Goal: Communication & Community: Connect with others

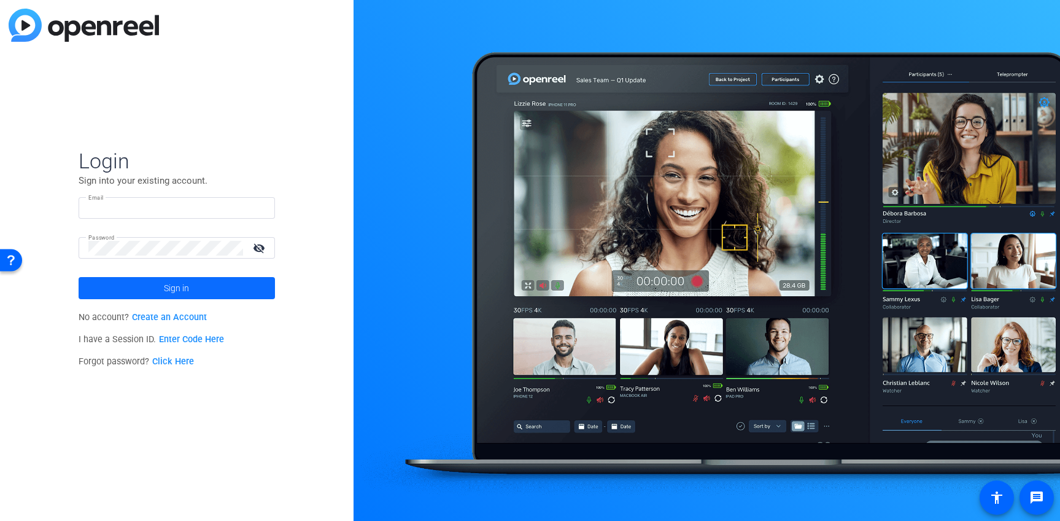
type input "[EMAIL_ADDRESS][PERSON_NAME][DOMAIN_NAME]"
click at [173, 289] on span "Sign in" at bounding box center [176, 288] width 25 height 31
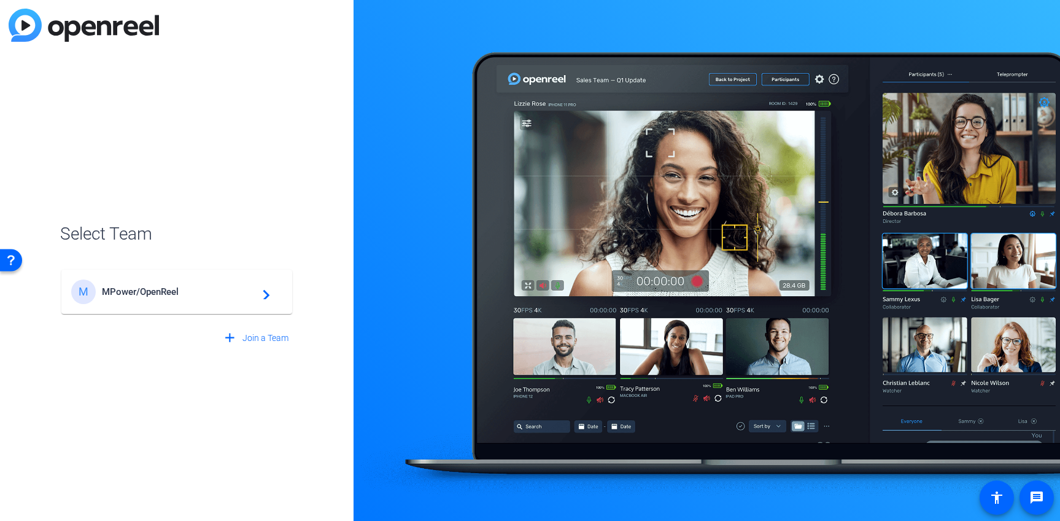
click at [157, 293] on span "MPower/OpenReel" at bounding box center [178, 291] width 153 height 11
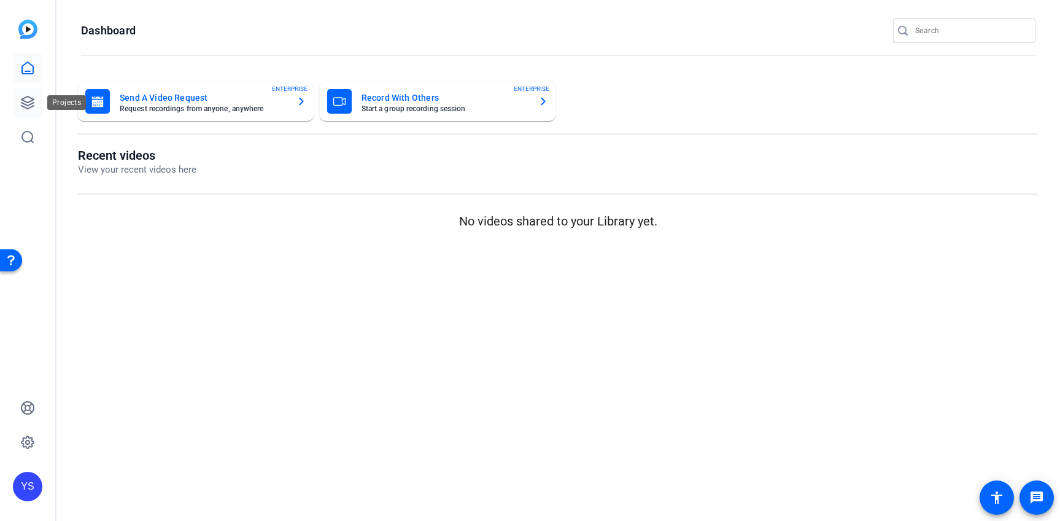
click at [26, 103] on icon at bounding box center [27, 102] width 15 height 15
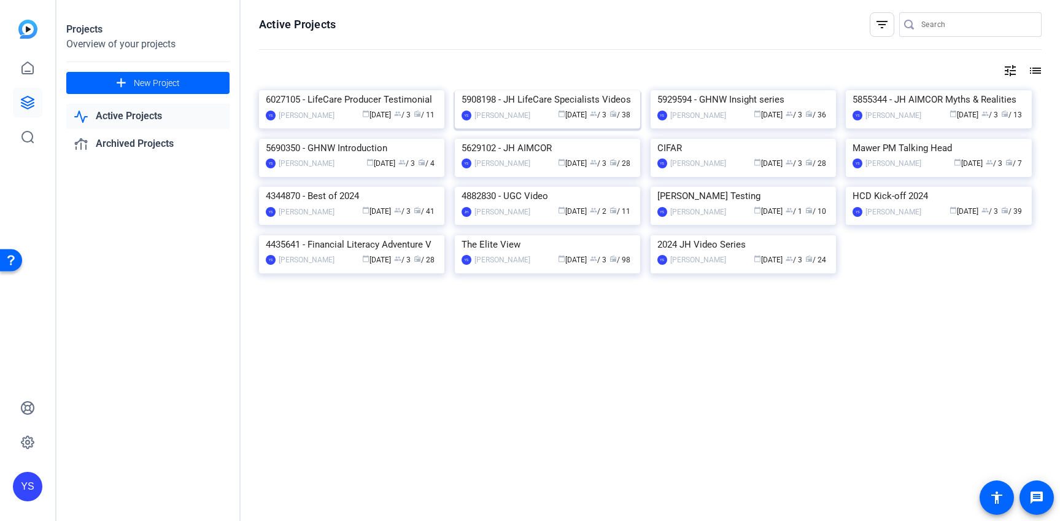
click at [545, 90] on img at bounding box center [547, 90] width 185 height 0
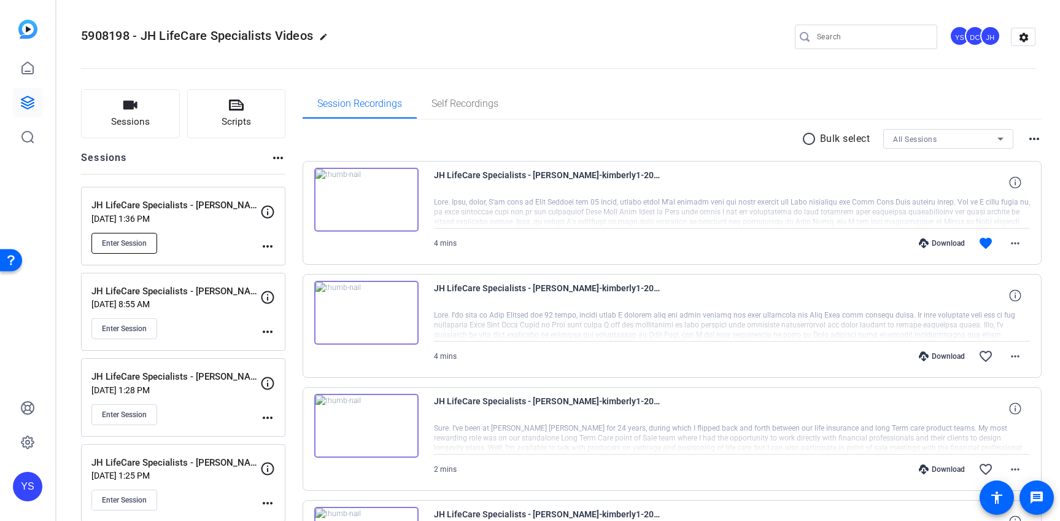
click at [138, 238] on span "Enter Session" at bounding box center [124, 243] width 45 height 10
click at [138, 243] on span "Enter Session" at bounding box center [124, 243] width 45 height 10
click at [230, 114] on button "Scripts" at bounding box center [236, 113] width 99 height 49
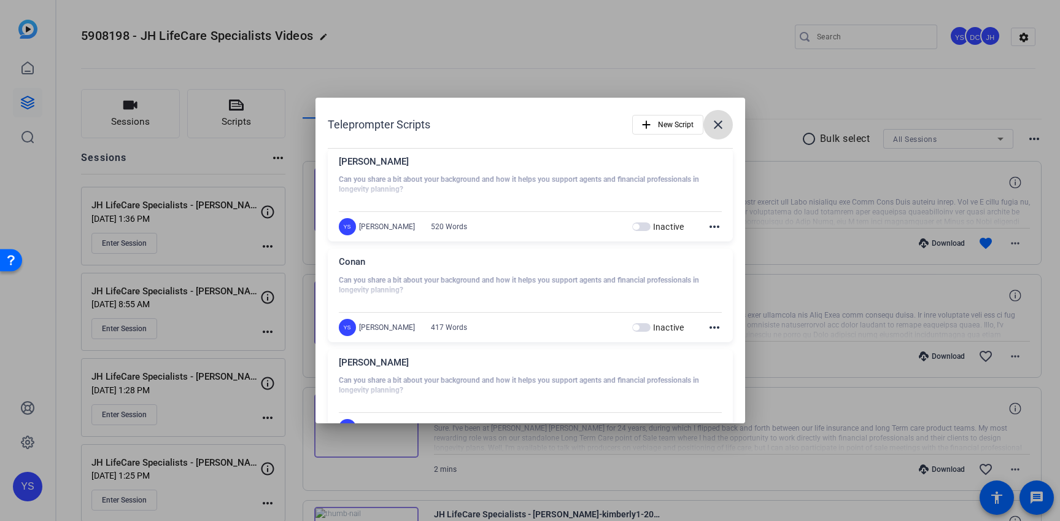
click at [718, 126] on mat-icon "close" at bounding box center [718, 124] width 15 height 15
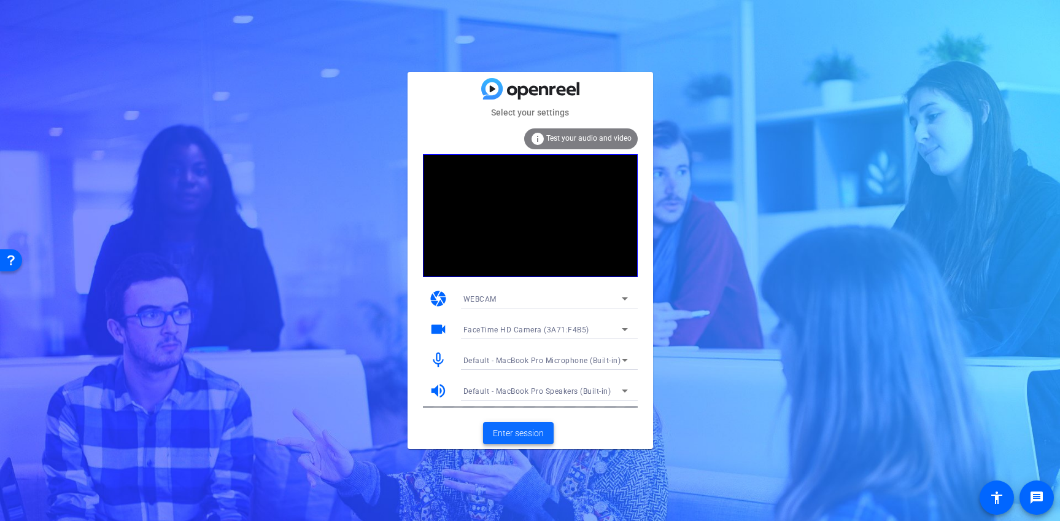
click at [517, 432] on span "Enter session" at bounding box center [518, 433] width 51 height 13
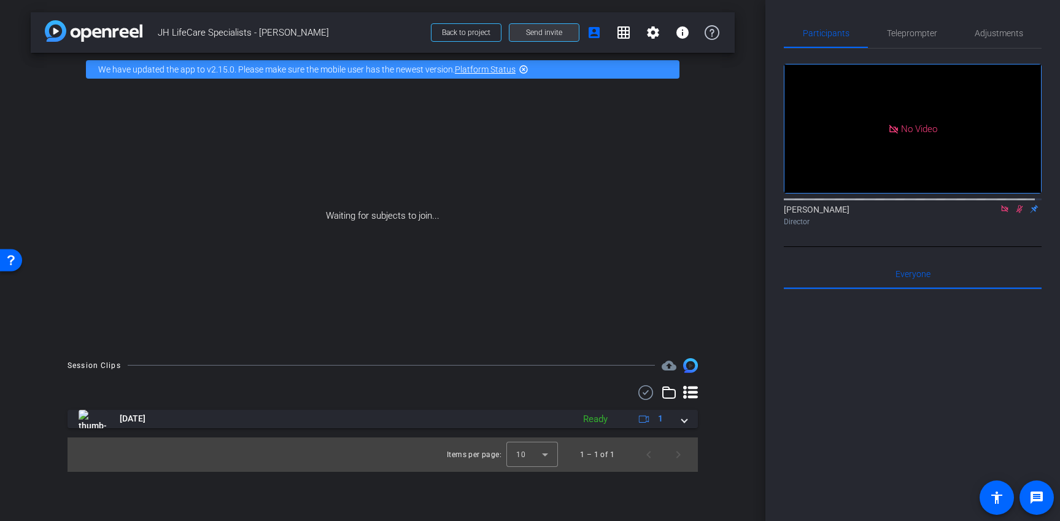
click at [537, 35] on span "Send invite" at bounding box center [544, 33] width 36 height 10
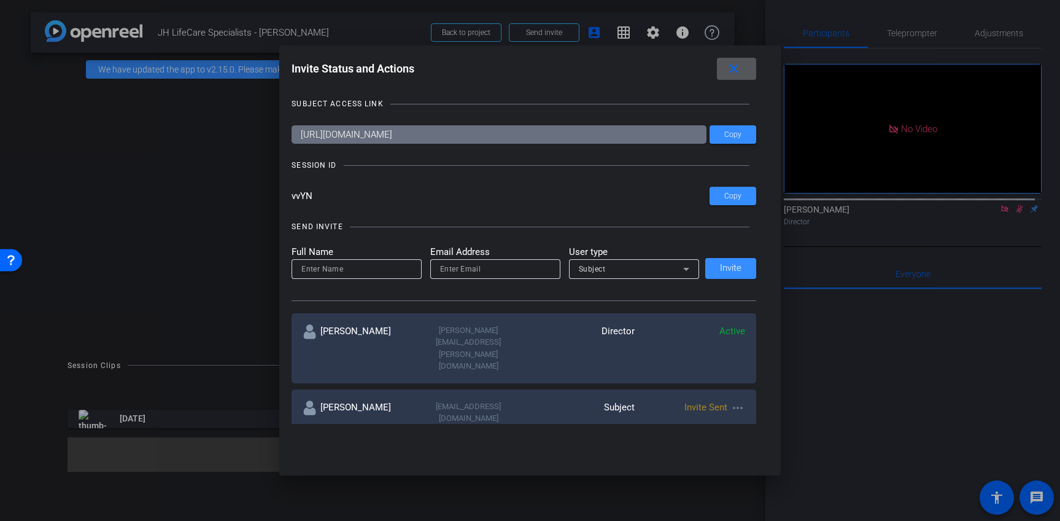
scroll to position [146, 0]
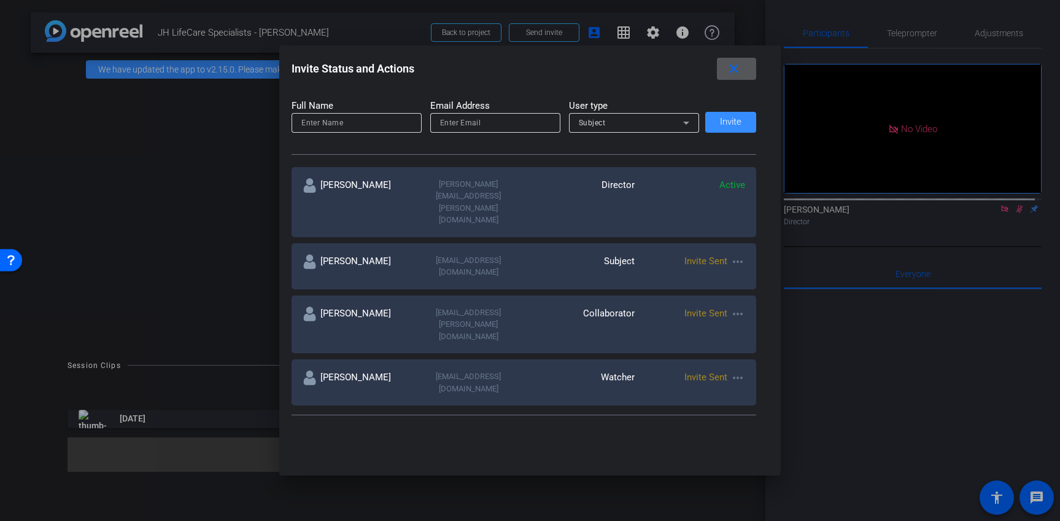
click at [732, 254] on mat-icon "more_horiz" at bounding box center [738, 261] width 15 height 15
click at [753, 275] on span "Update and Re-Send Invite" at bounding box center [783, 277] width 92 height 15
type input "[PERSON_NAME]"
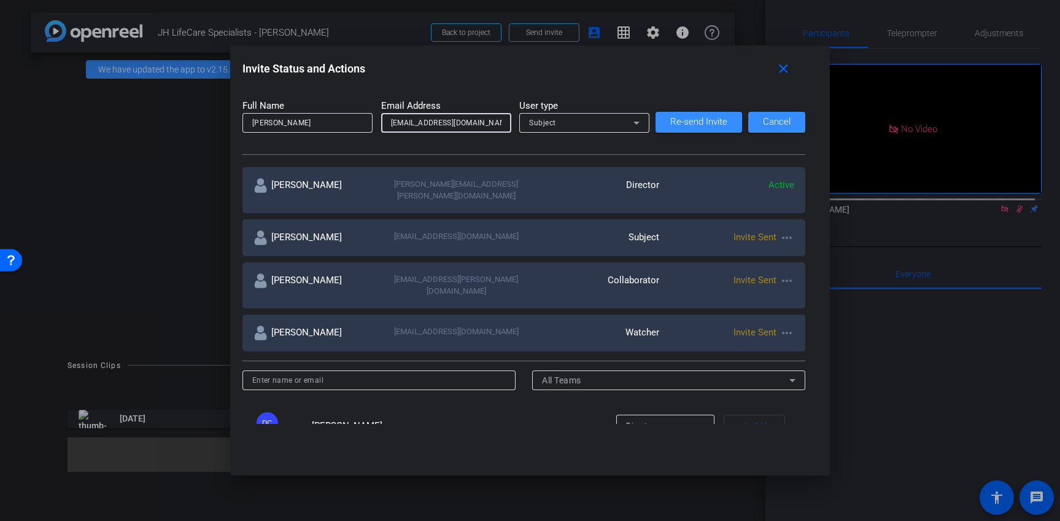
click at [481, 124] on input "[EMAIL_ADDRESS][DOMAIN_NAME]" at bounding box center [446, 122] width 111 height 15
type input "[EMAIL_ADDRESS][DOMAIN_NAME]"
click at [688, 120] on span "Re-send Invite" at bounding box center [698, 121] width 57 height 9
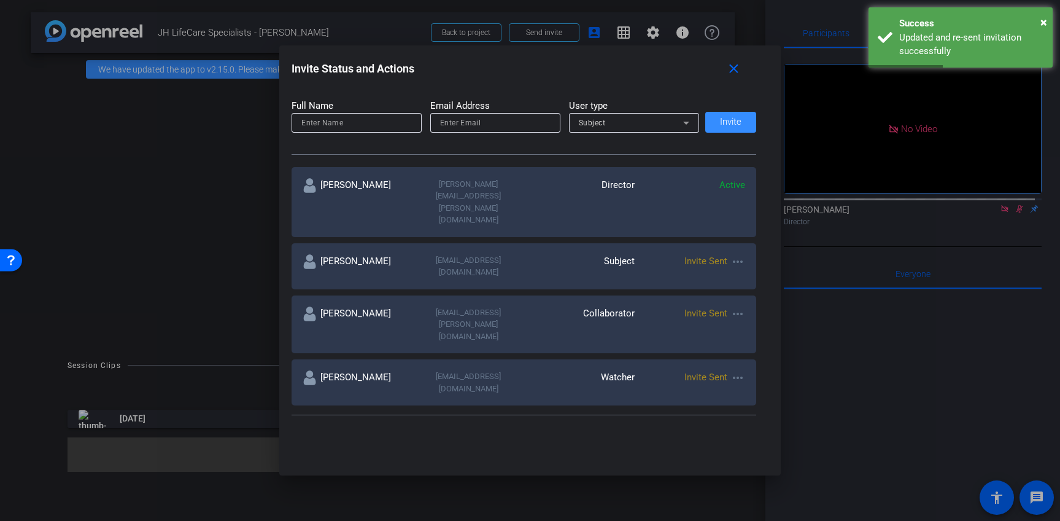
click at [733, 306] on mat-icon "more_horiz" at bounding box center [738, 313] width 15 height 15
click at [753, 318] on span "Update and Re-Send Invite" at bounding box center [783, 319] width 92 height 15
type input "[PERSON_NAME]"
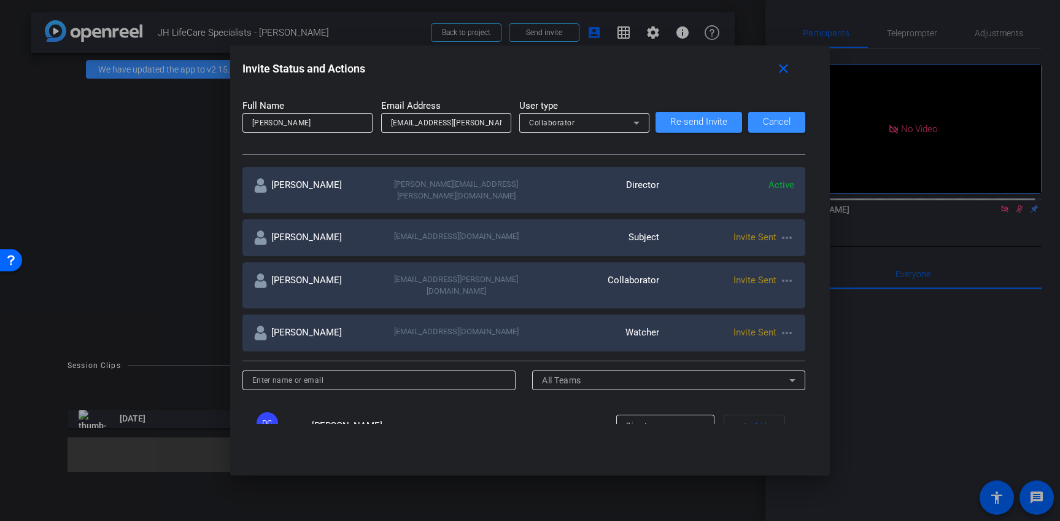
click at [492, 125] on input "[EMAIL_ADDRESS][PERSON_NAME][DOMAIN_NAME]" at bounding box center [446, 122] width 111 height 15
type input "[EMAIL_ADDRESS][PERSON_NAME][DOMAIN_NAME]"
click at [674, 125] on span "Re-send Invite" at bounding box center [698, 121] width 57 height 9
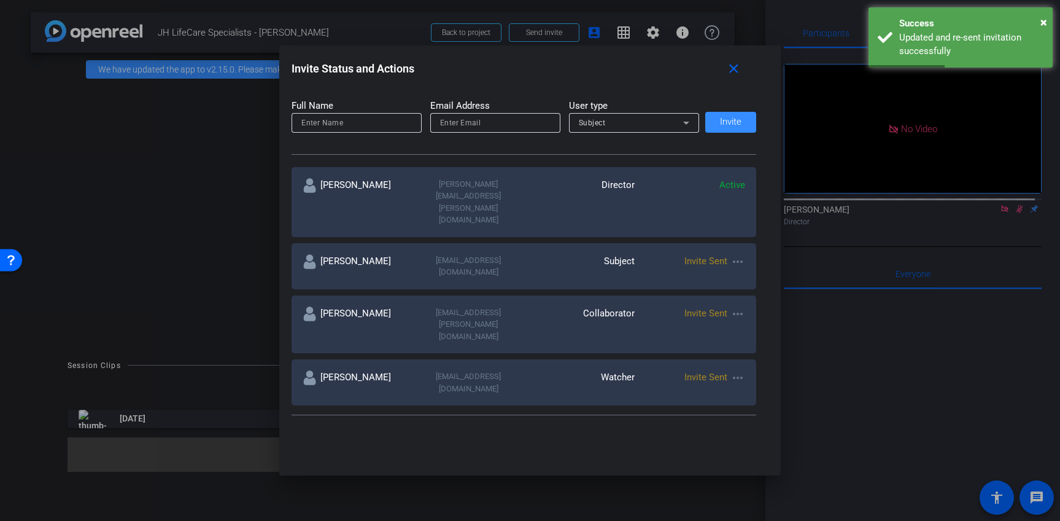
click at [736, 370] on mat-icon "more_horiz" at bounding box center [738, 377] width 15 height 15
click at [748, 362] on span "Update and Re-Send Invite" at bounding box center [783, 362] width 92 height 15
type input "[PERSON_NAME]"
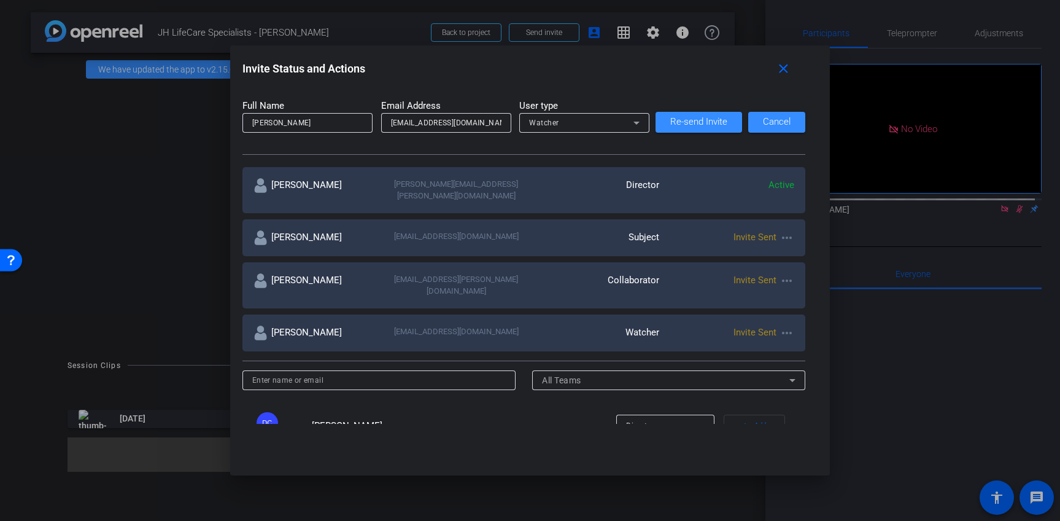
click at [485, 124] on input "[EMAIL_ADDRESS][DOMAIN_NAME]" at bounding box center [446, 122] width 111 height 15
type input "[EMAIL_ADDRESS][DOMAIN_NAME]"
click at [684, 118] on span "Re-send Invite" at bounding box center [698, 121] width 57 height 9
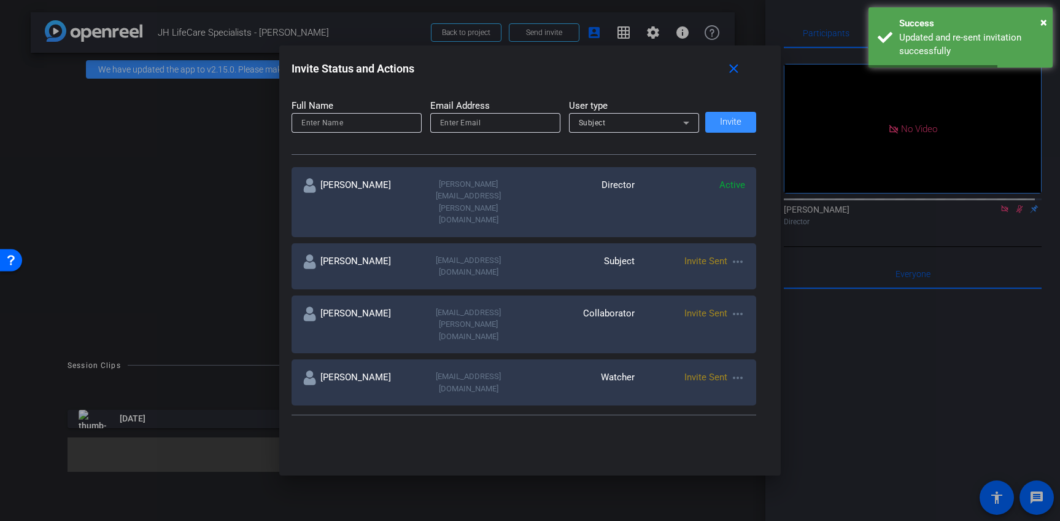
scroll to position [63, 0]
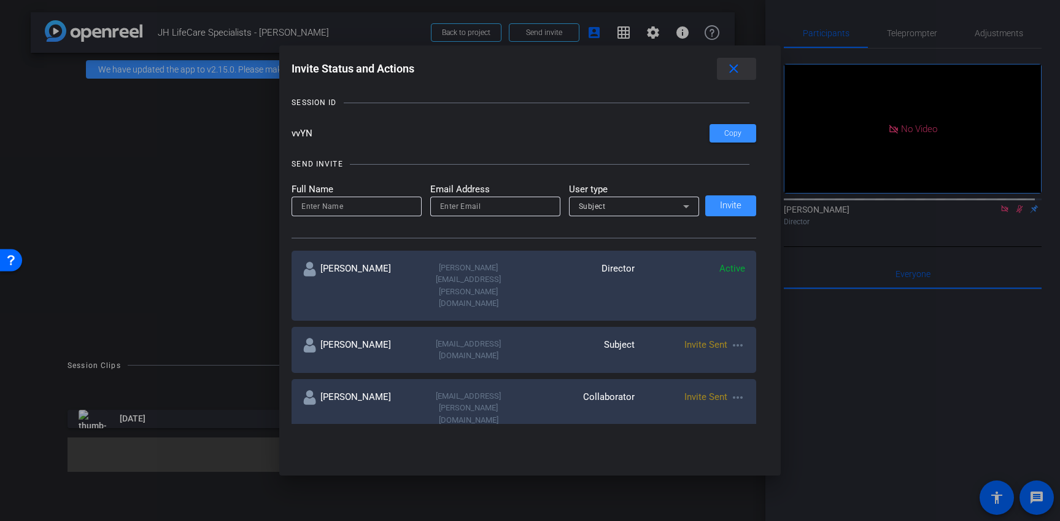
click at [0, 0] on mat-icon "close" at bounding box center [0, 0] width 0 height 0
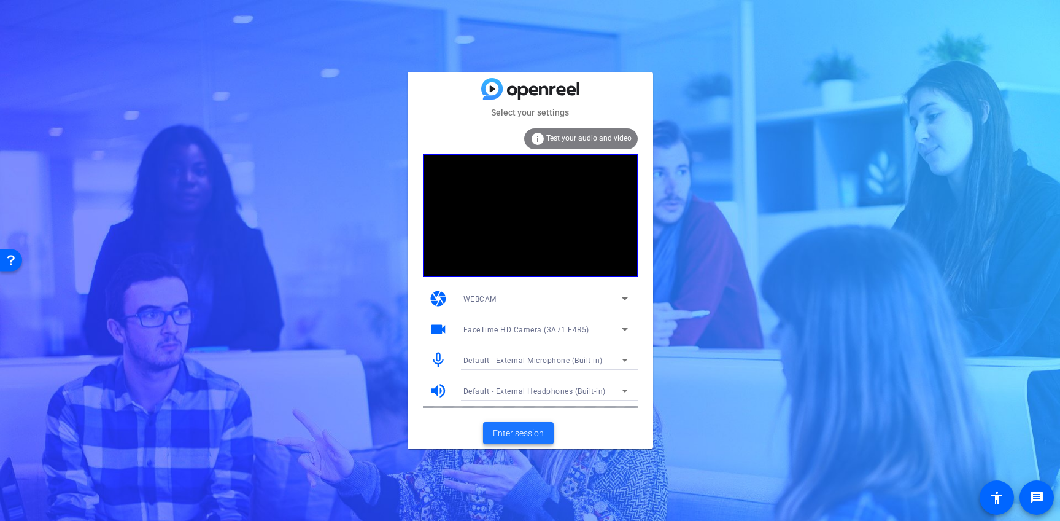
click at [528, 433] on span "Enter session" at bounding box center [518, 433] width 51 height 13
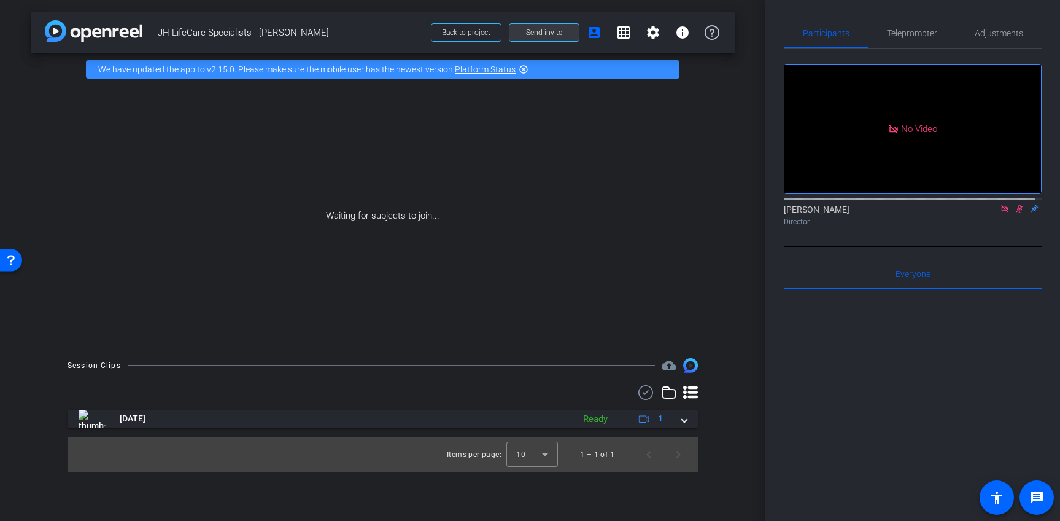
click at [533, 33] on span "Send invite" at bounding box center [544, 33] width 36 height 10
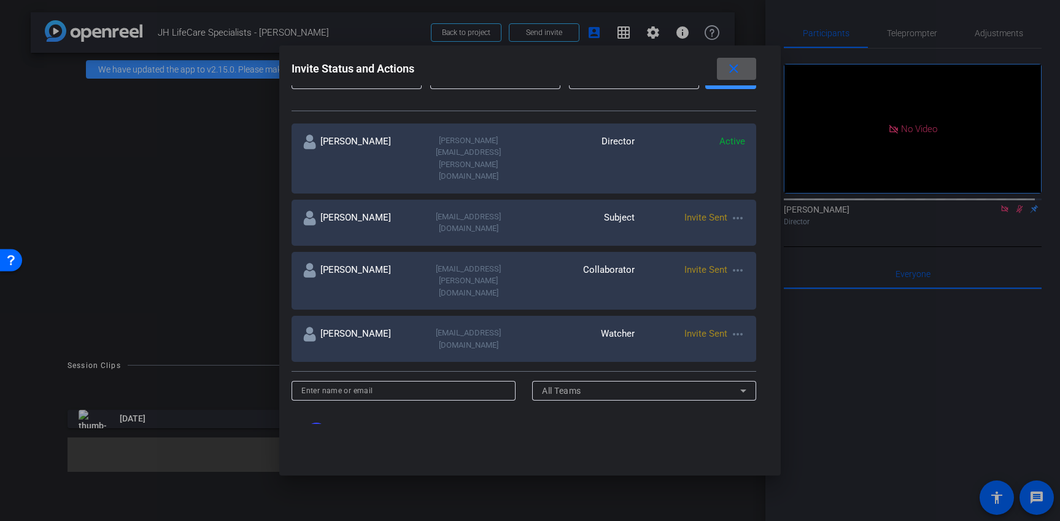
scroll to position [182, 0]
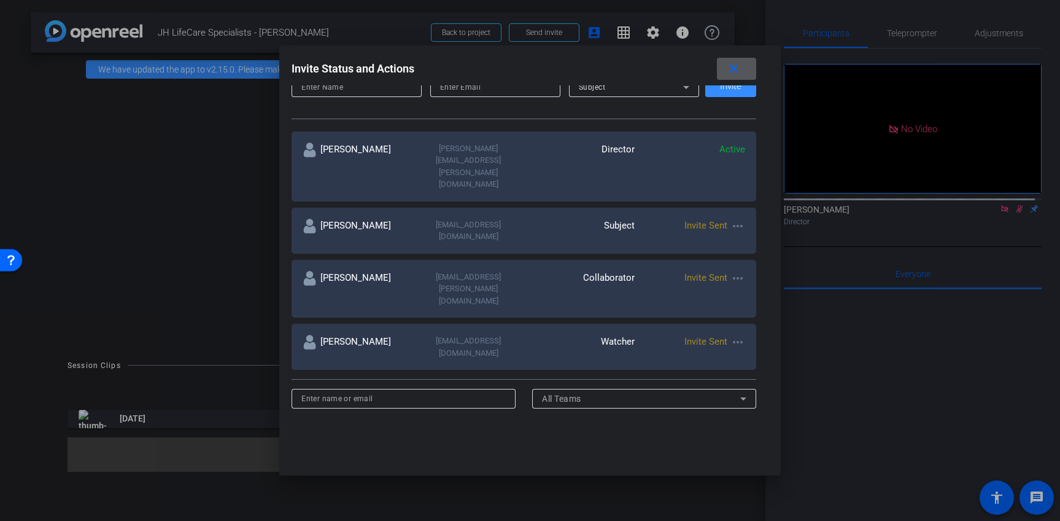
click at [737, 271] on mat-icon "more_horiz" at bounding box center [738, 278] width 15 height 15
click at [753, 270] on span "Re-Send Invite" at bounding box center [783, 269] width 92 height 15
click at [733, 69] on mat-icon "close" at bounding box center [733, 68] width 15 height 15
